Goal: Information Seeking & Learning: Learn about a topic

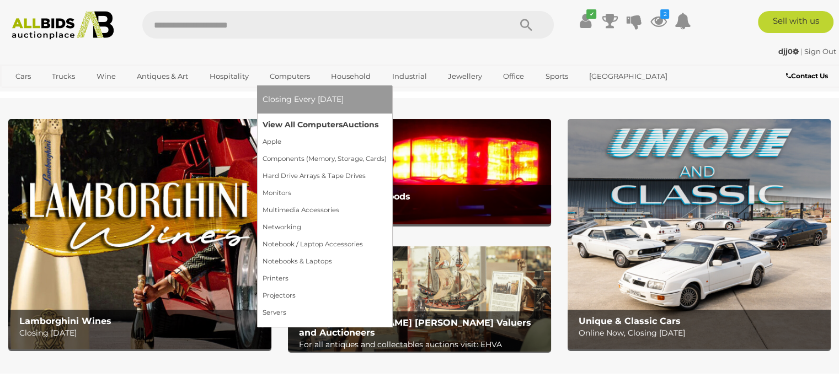
click at [292, 121] on link "View All Computers Auctions" at bounding box center [325, 124] width 124 height 17
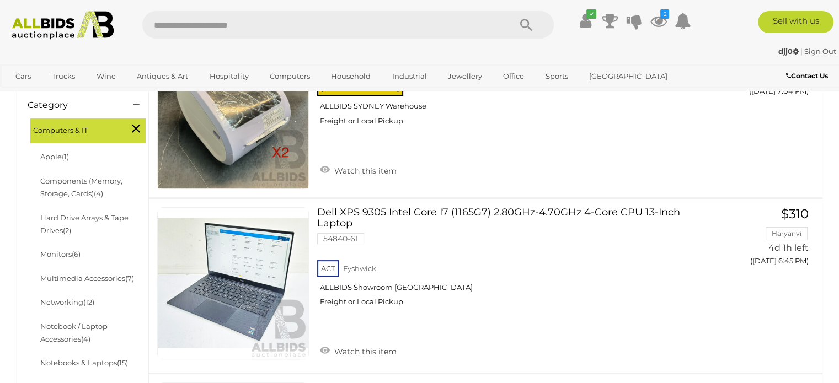
scroll to position [278, 0]
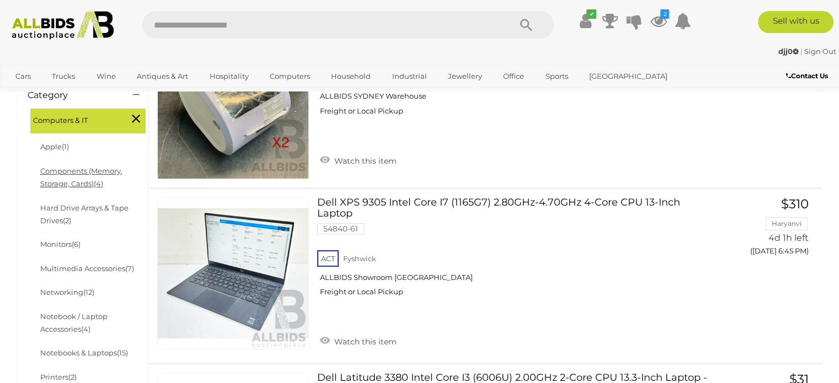
click at [77, 174] on link "Components (Memory, Storage, Cards) (4)" at bounding box center [81, 178] width 82 height 22
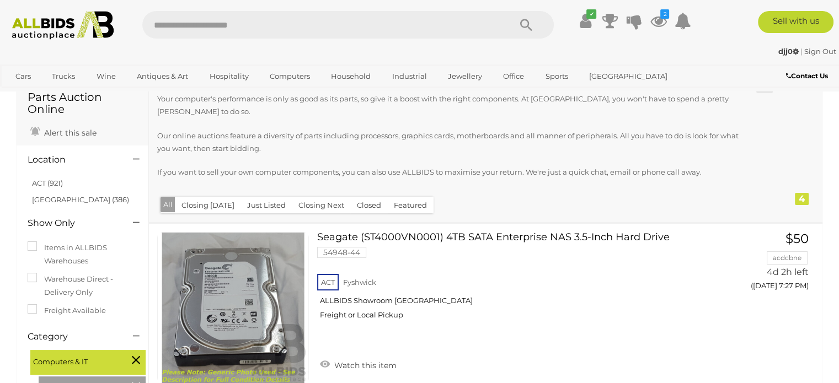
scroll to position [60, 0]
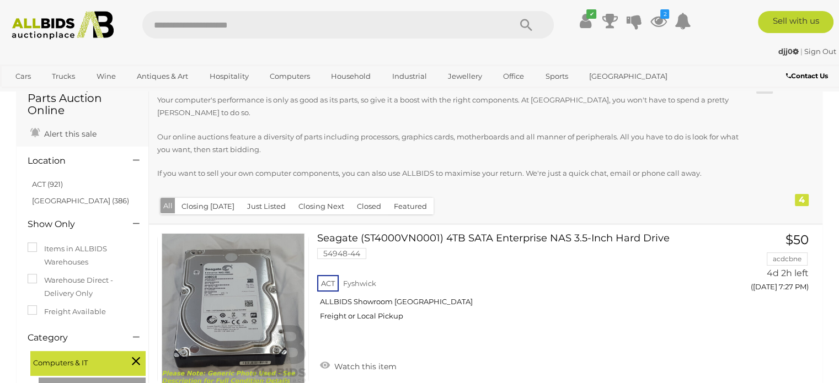
click at [137, 361] on icon at bounding box center [136, 361] width 8 height 14
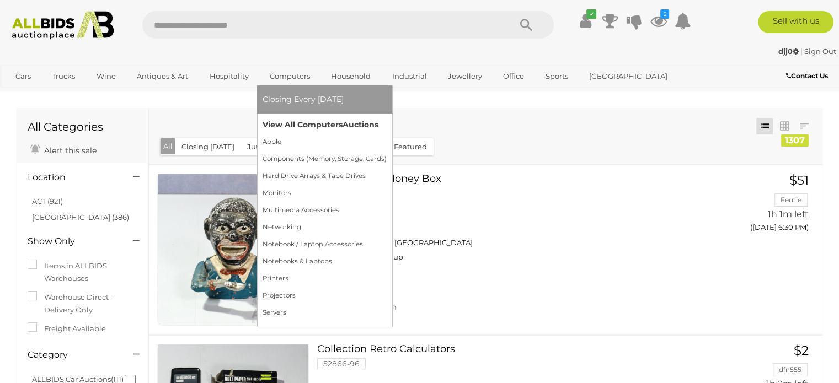
click at [284, 121] on link "View All Computers Auctions" at bounding box center [325, 124] width 124 height 17
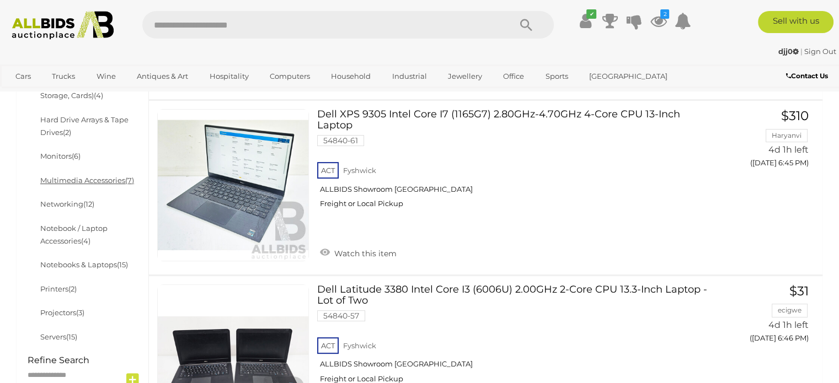
scroll to position [410, 0]
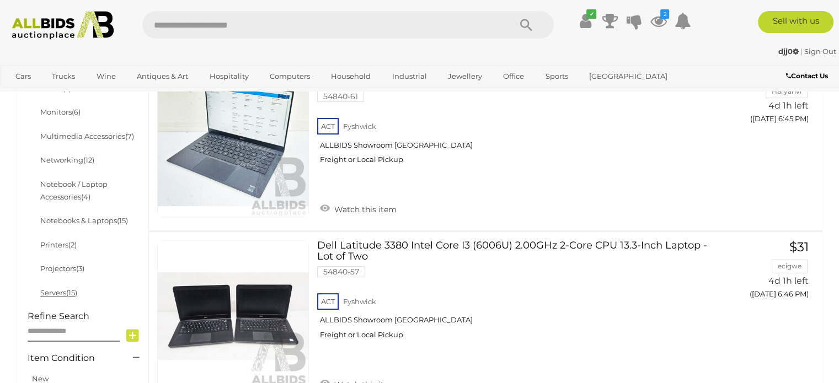
click at [65, 290] on link "Servers (15)" at bounding box center [58, 293] width 37 height 9
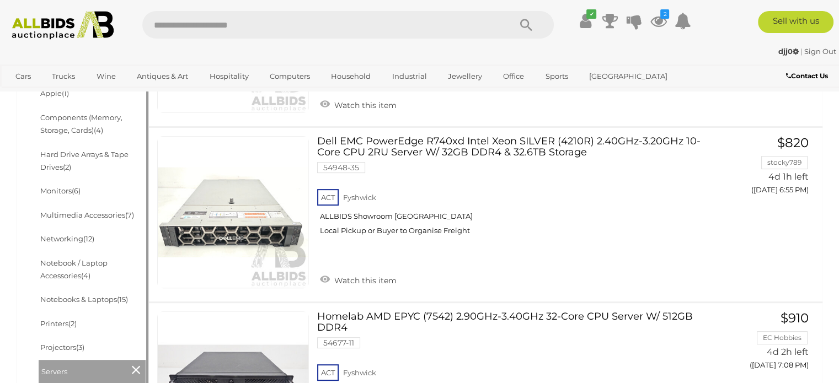
scroll to position [331, 0]
click at [77, 300] on link "Notebooks & Laptops (15)" at bounding box center [84, 300] width 88 height 9
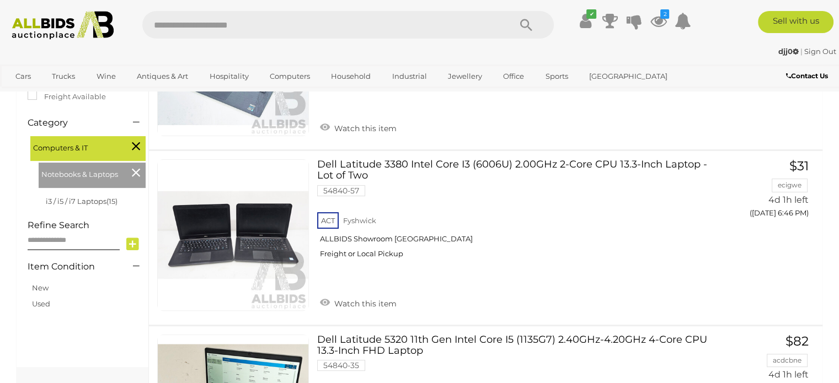
scroll to position [218, 0]
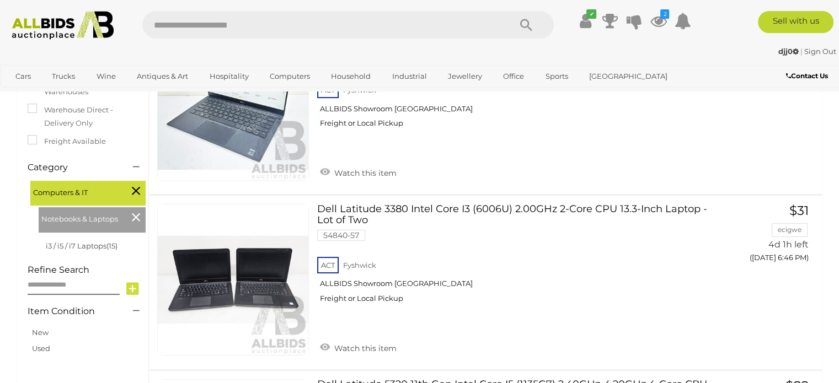
click at [137, 216] on icon at bounding box center [136, 217] width 8 height 14
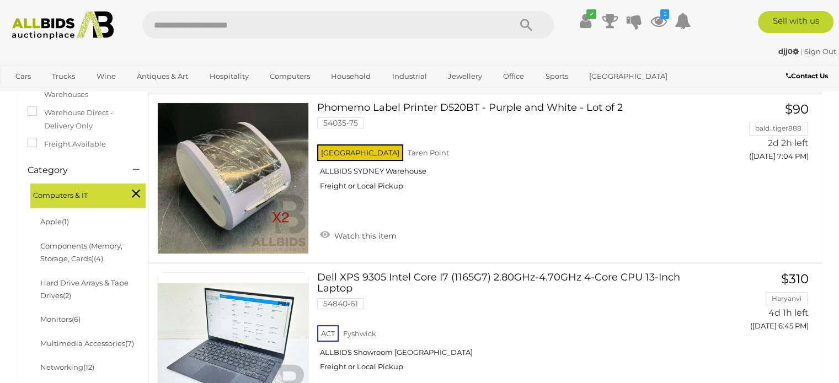
scroll to position [428, 0]
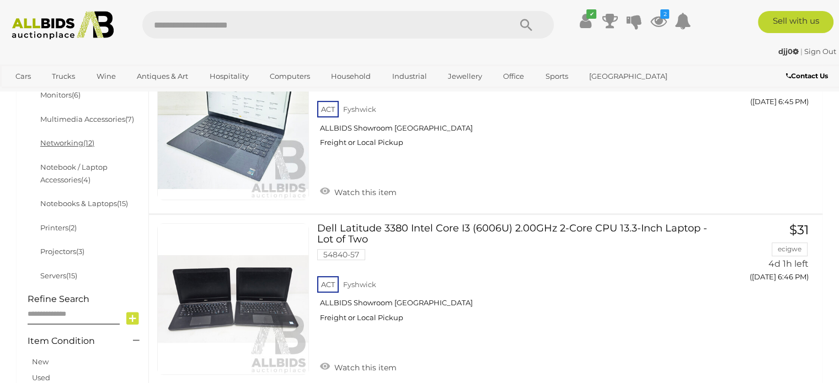
click at [66, 145] on link "Networking (12)" at bounding box center [67, 142] width 54 height 9
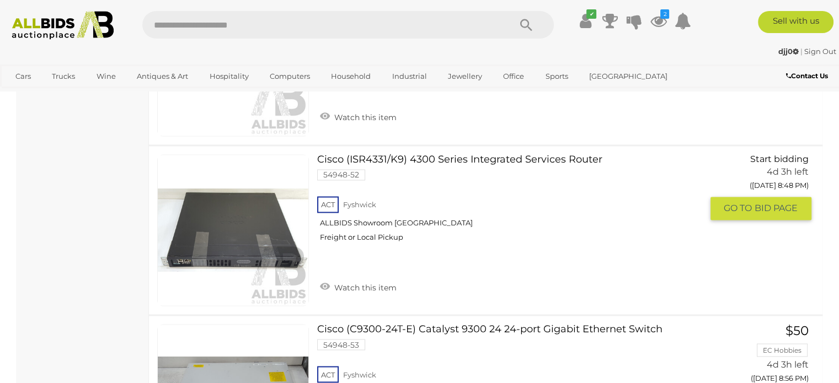
scroll to position [1814, 0]
